Goal: Obtain resource: Obtain resource

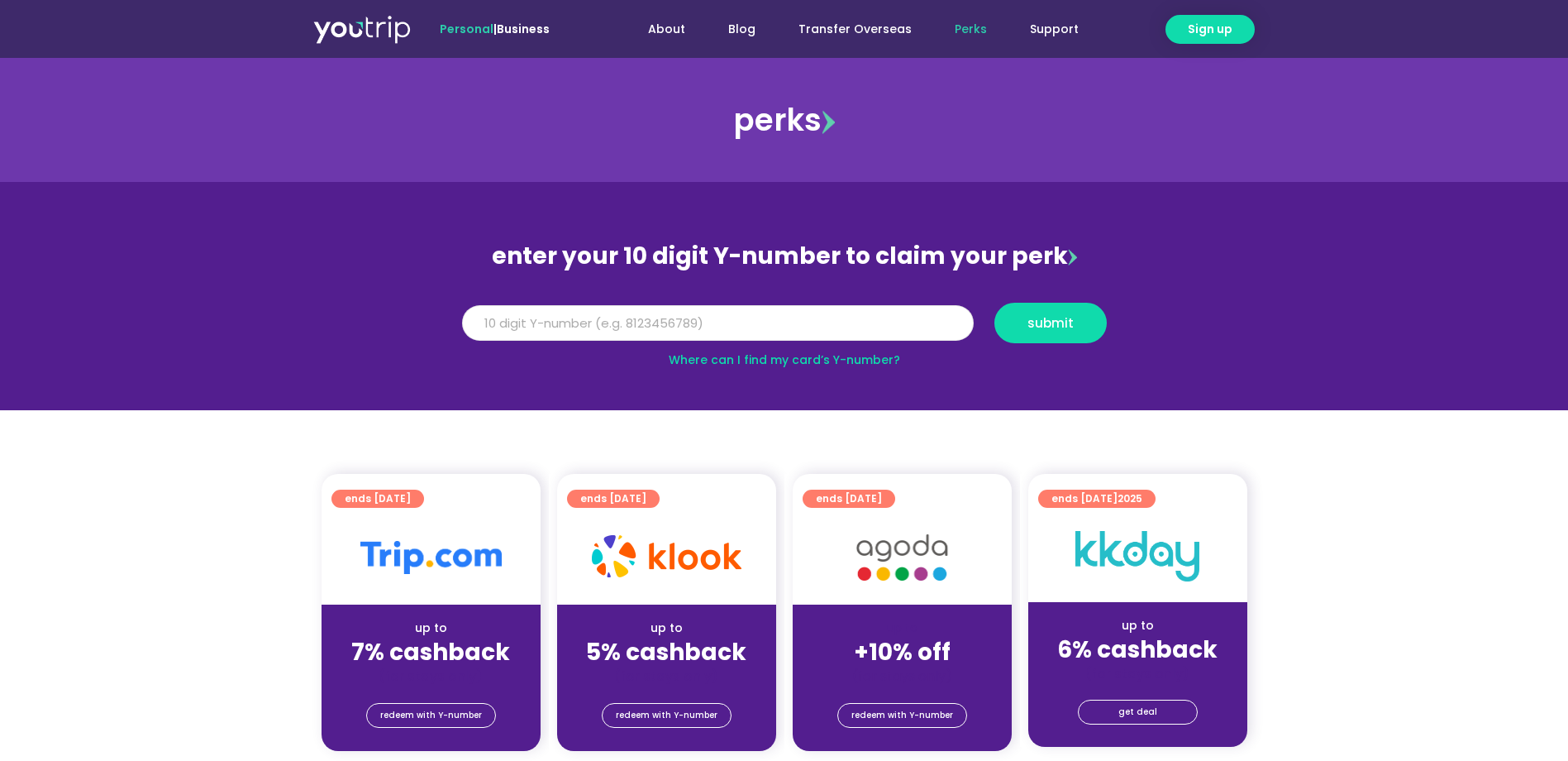
click at [732, 307] on input "Y Number" at bounding box center [718, 322] width 512 height 36
type input "8113744351"
click at [1022, 327] on span "submit" at bounding box center [1050, 323] width 85 height 12
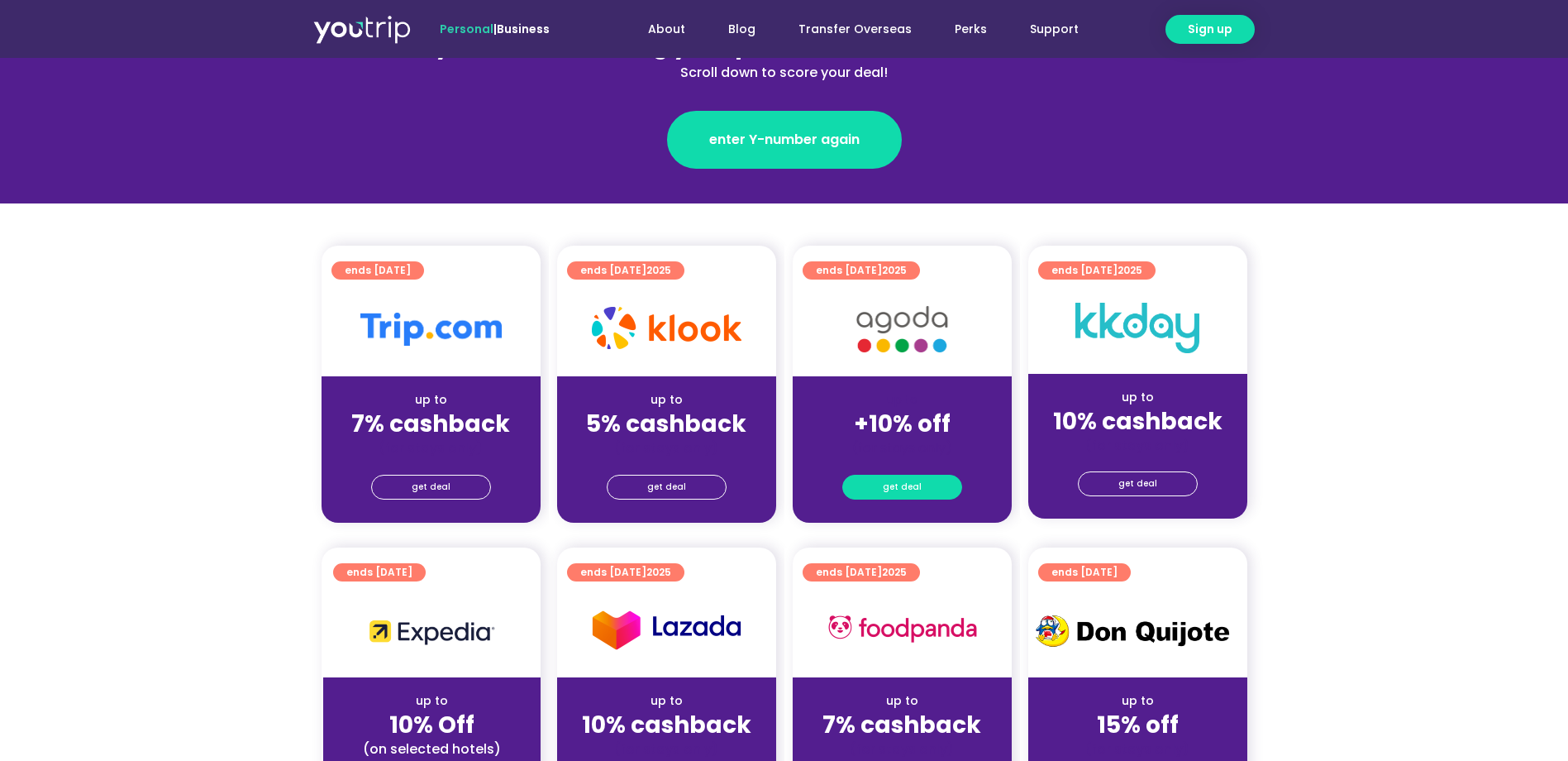
click at [918, 487] on span "get deal" at bounding box center [902, 487] width 39 height 23
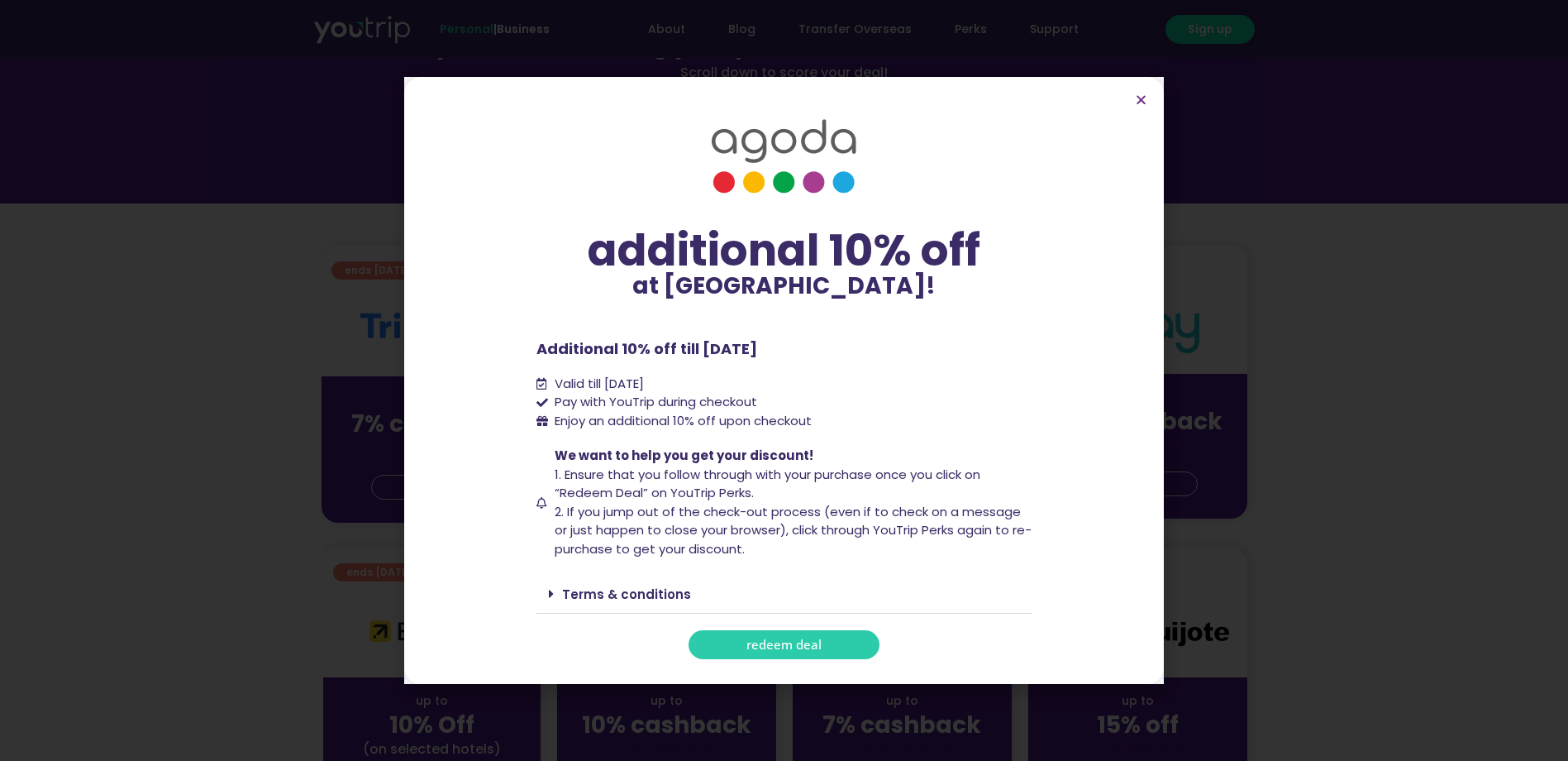
click at [802, 644] on span "redeem deal" at bounding box center [784, 645] width 75 height 12
